Goal: Information Seeking & Learning: Learn about a topic

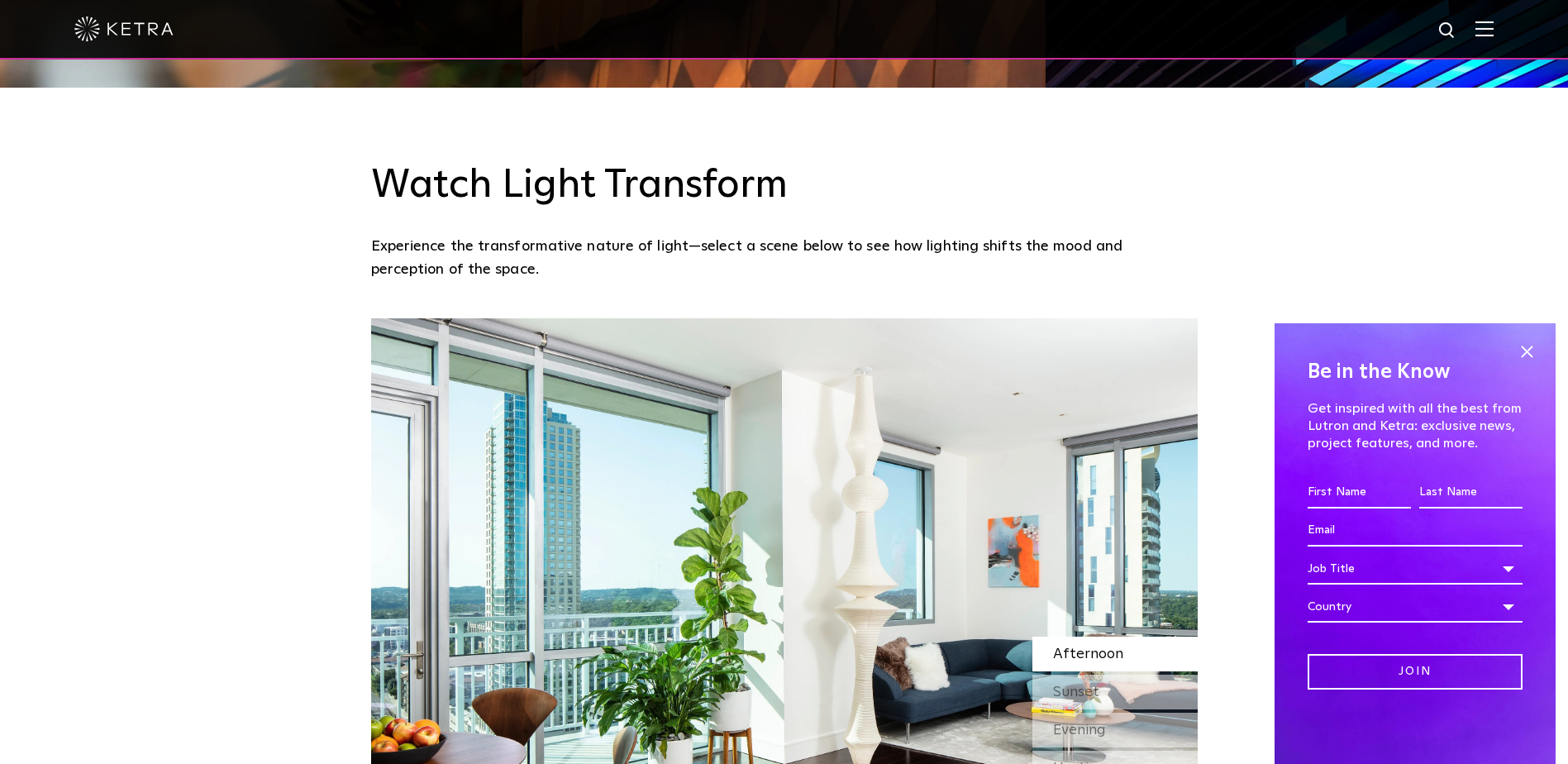
scroll to position [1571, 0]
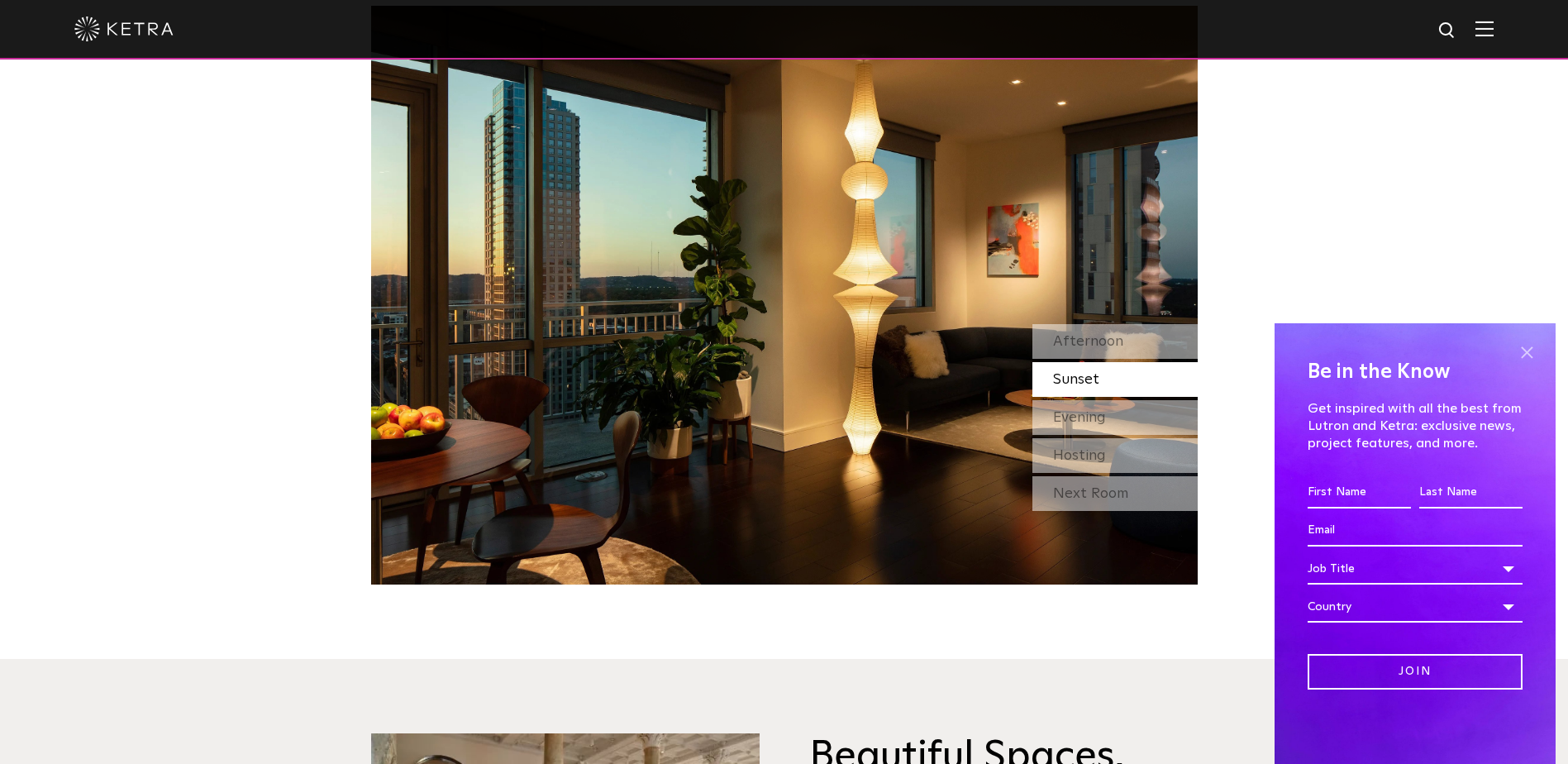
click at [1522, 346] on span at bounding box center [1526, 352] width 25 height 25
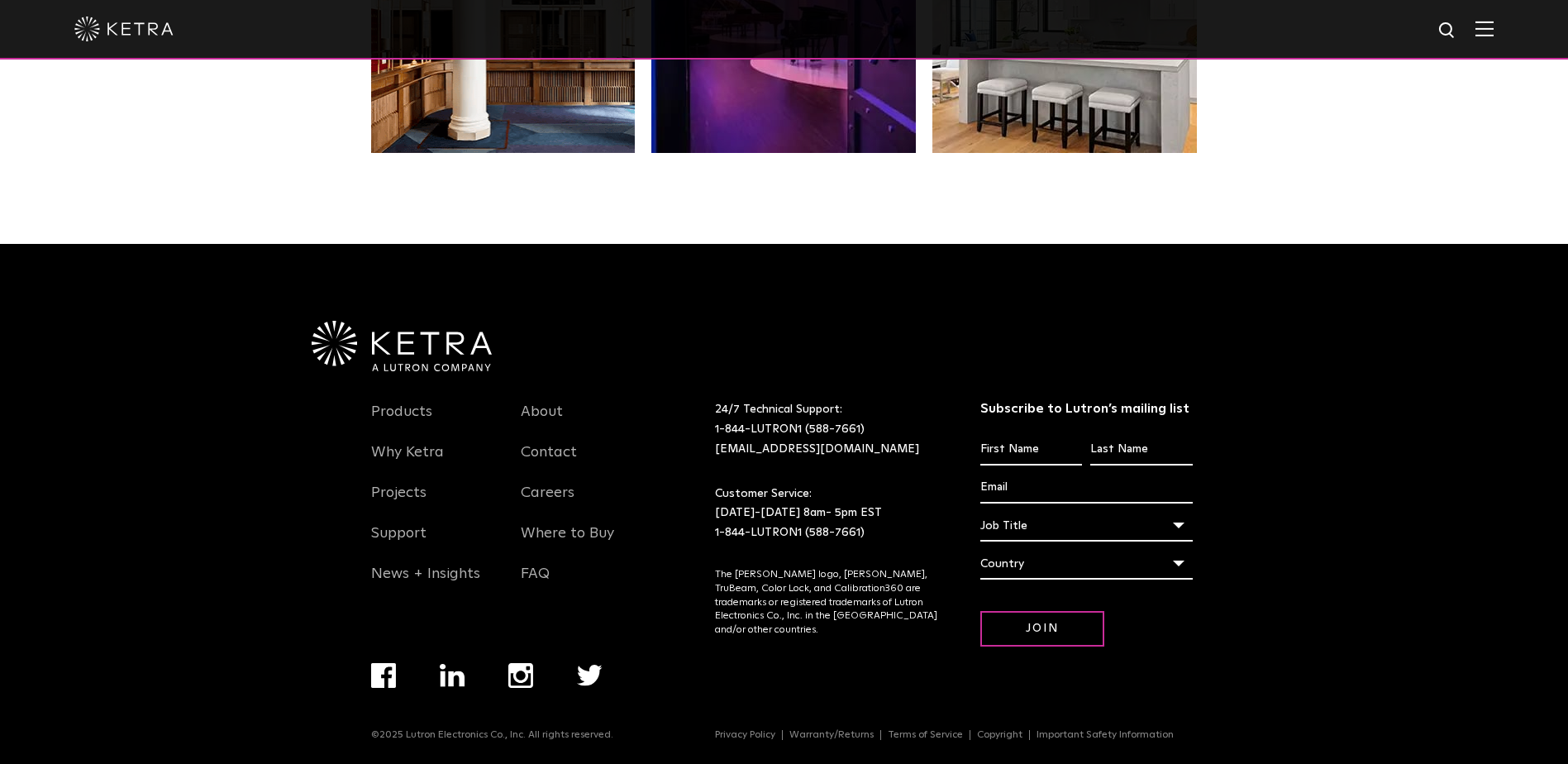
scroll to position [3478, 0]
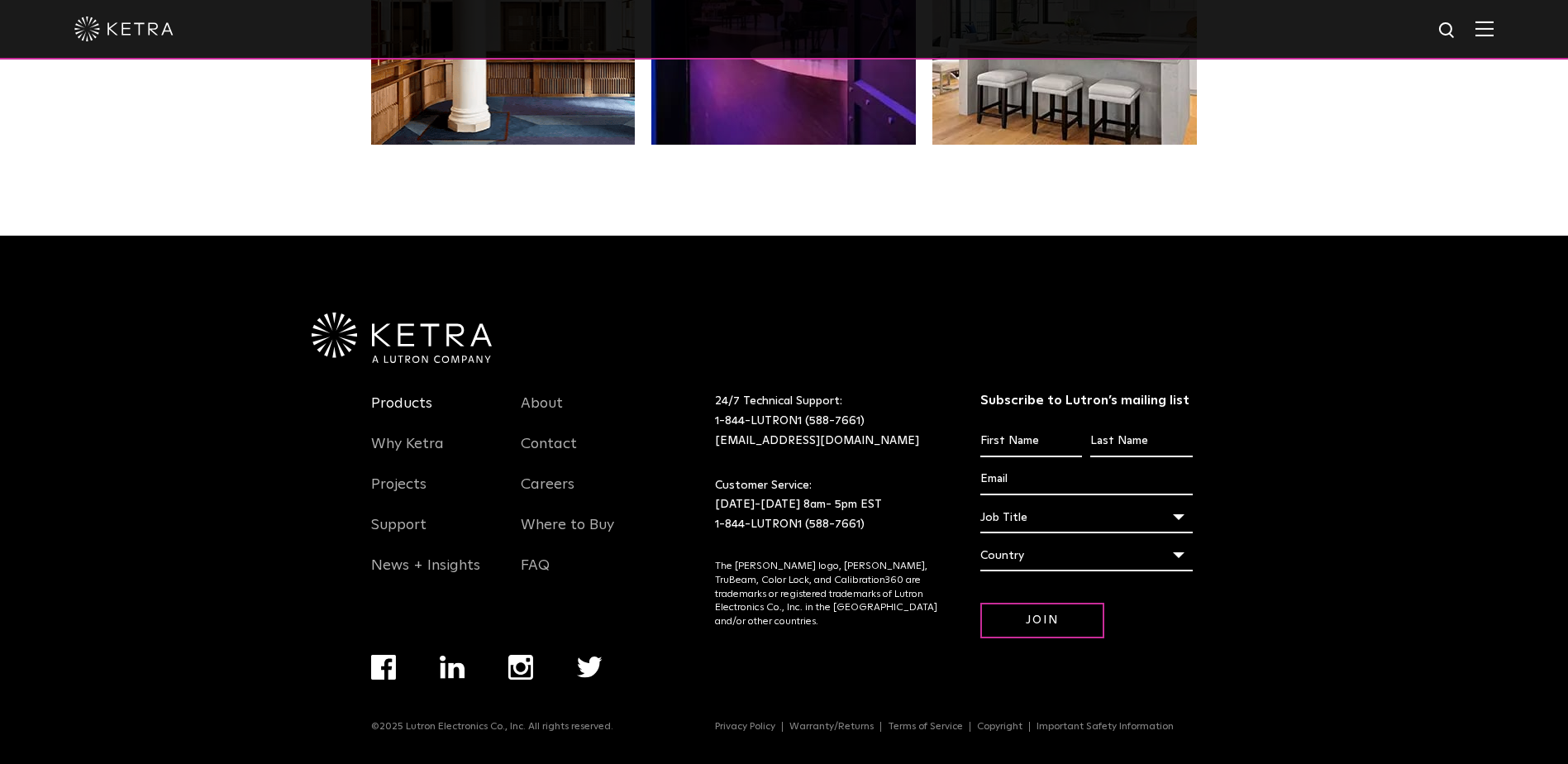
click at [403, 399] on link "Products" at bounding box center [402, 414] width 61 height 38
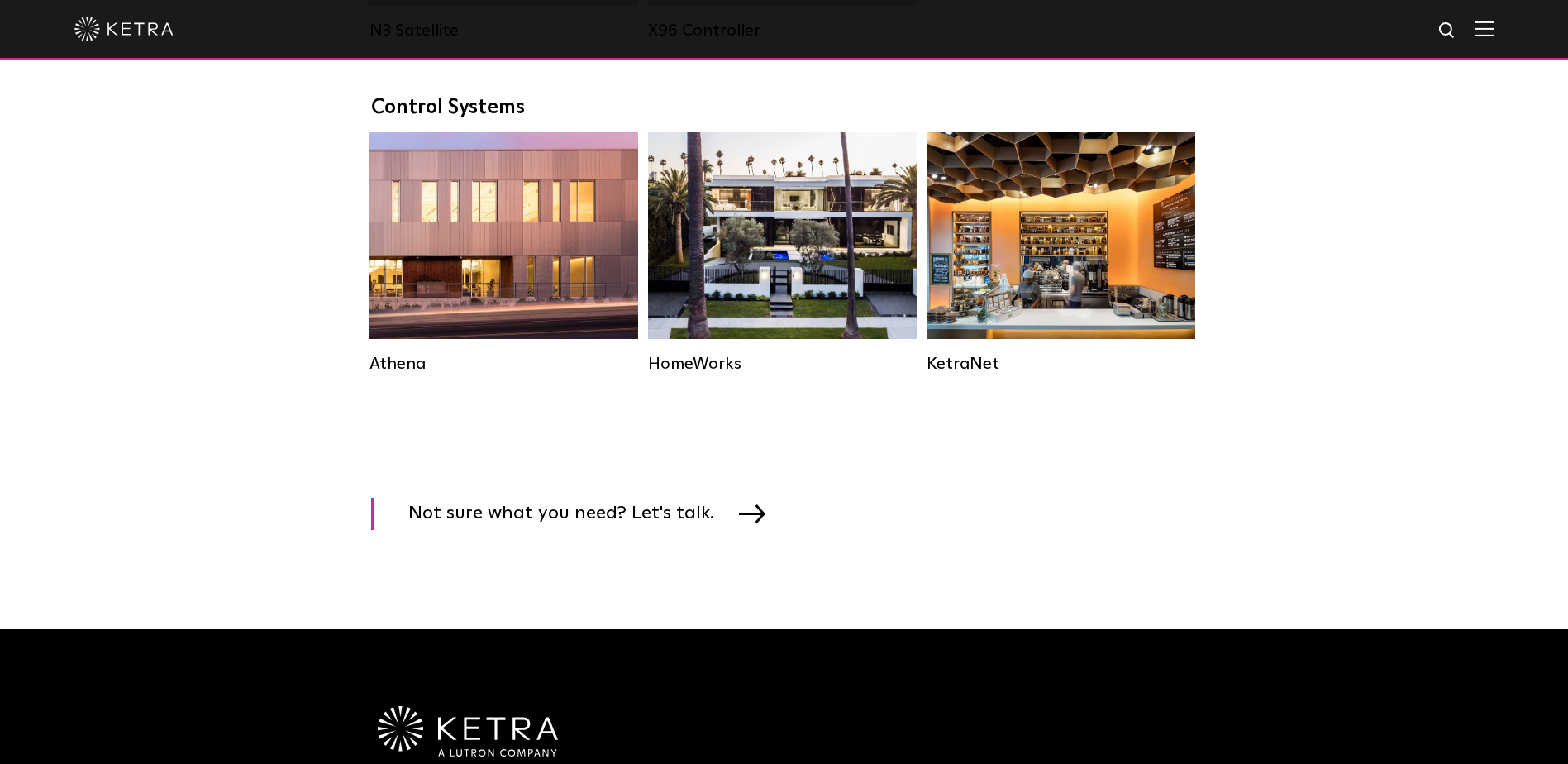
scroll to position [2398, 0]
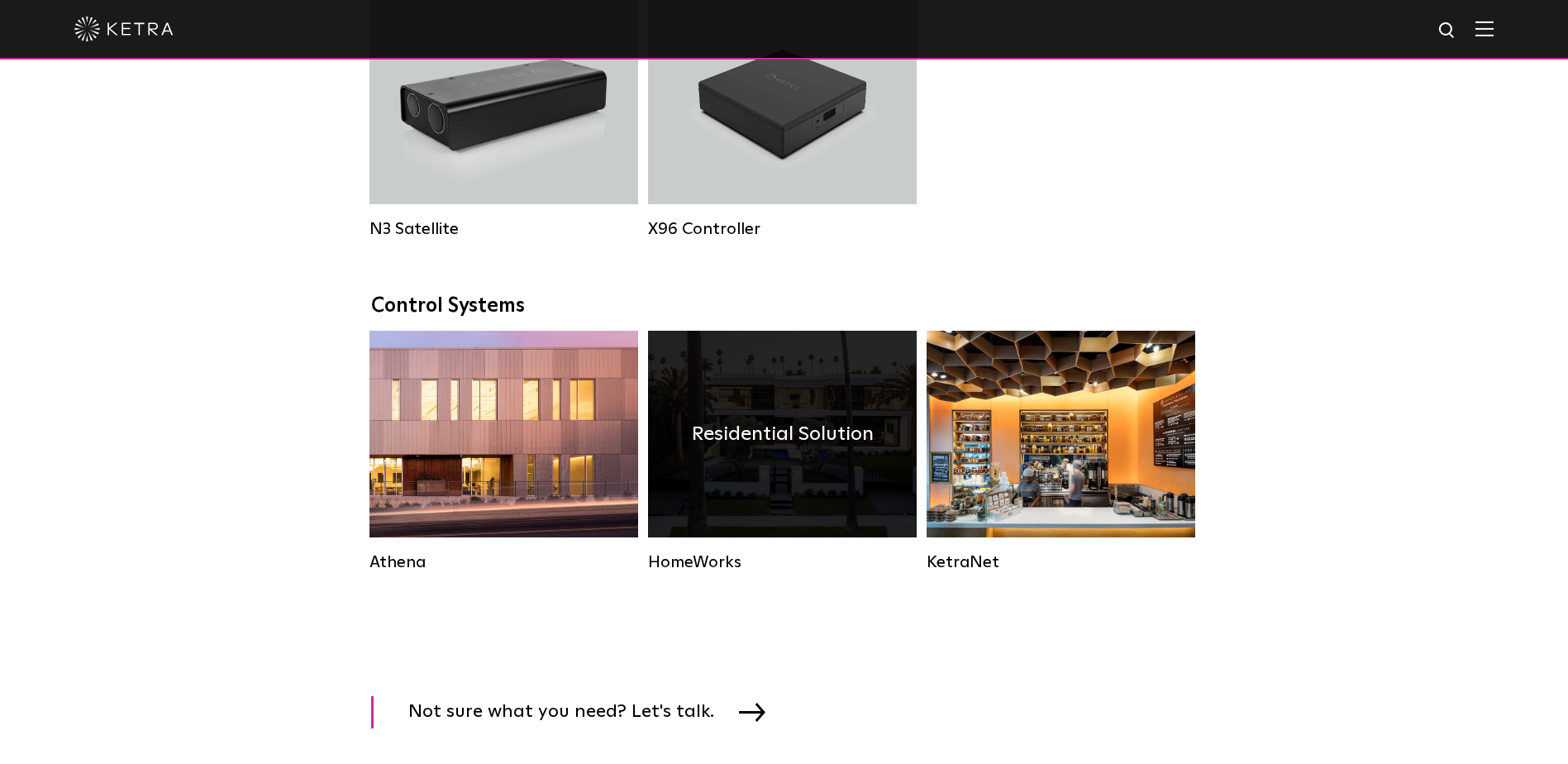
scroll to position [2150, 0]
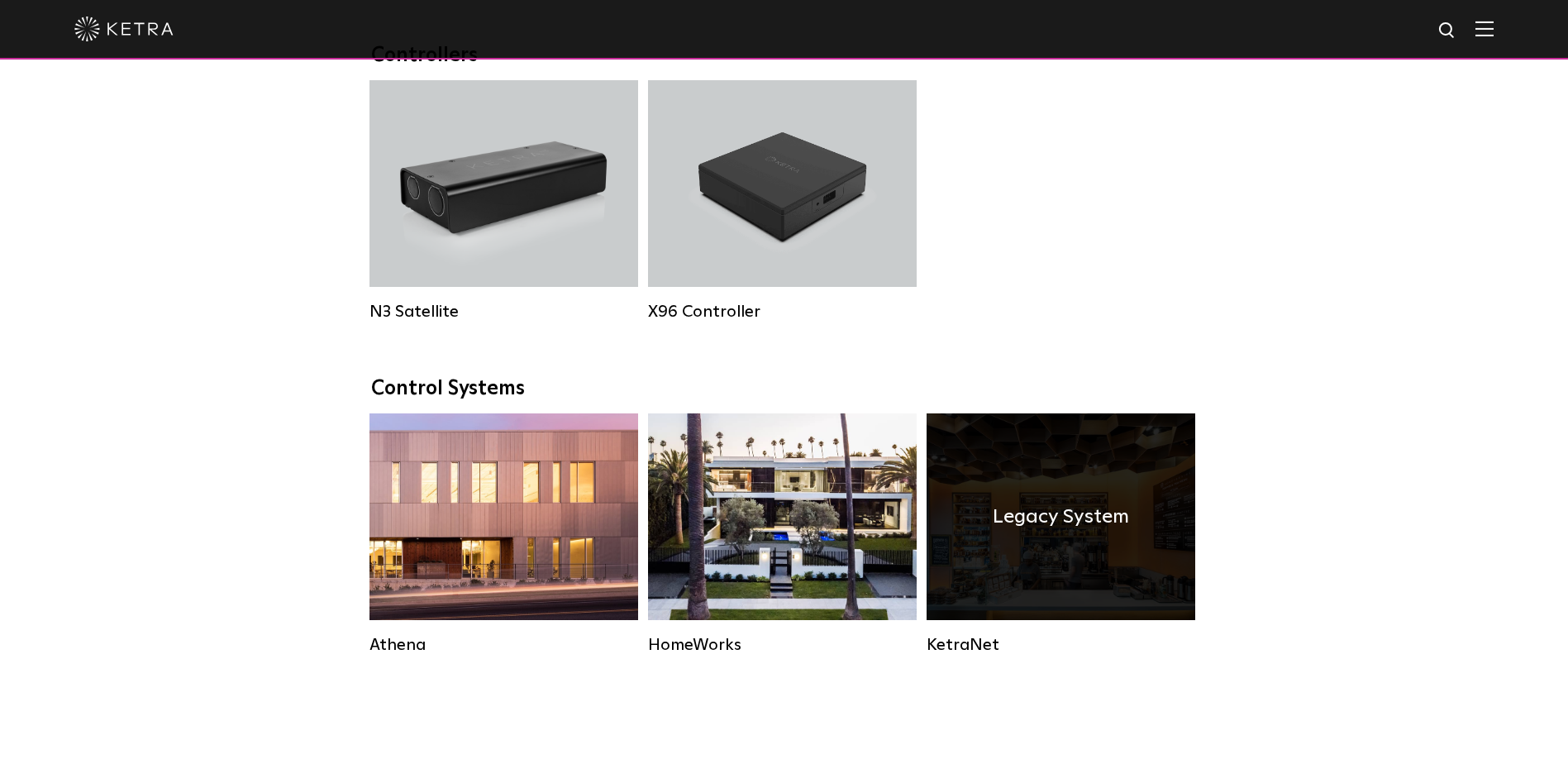
click at [1051, 568] on div "Legacy System" at bounding box center [1061, 517] width 269 height 207
